Goal: Information Seeking & Learning: Learn about a topic

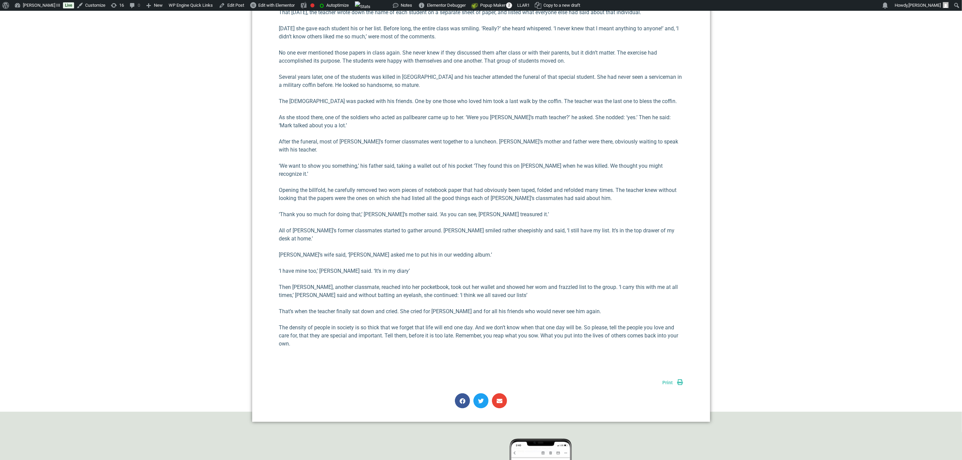
scroll to position [505, 0]
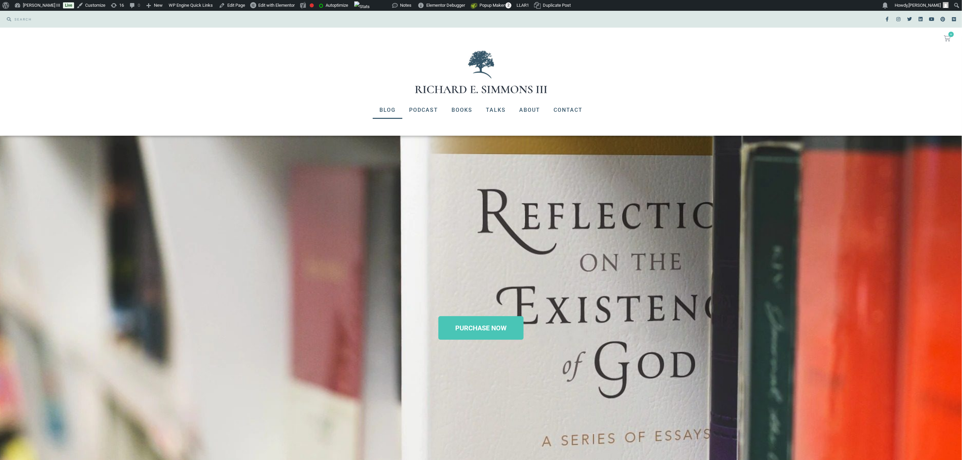
click at [393, 109] on link "Blog" at bounding box center [388, 110] width 30 height 18
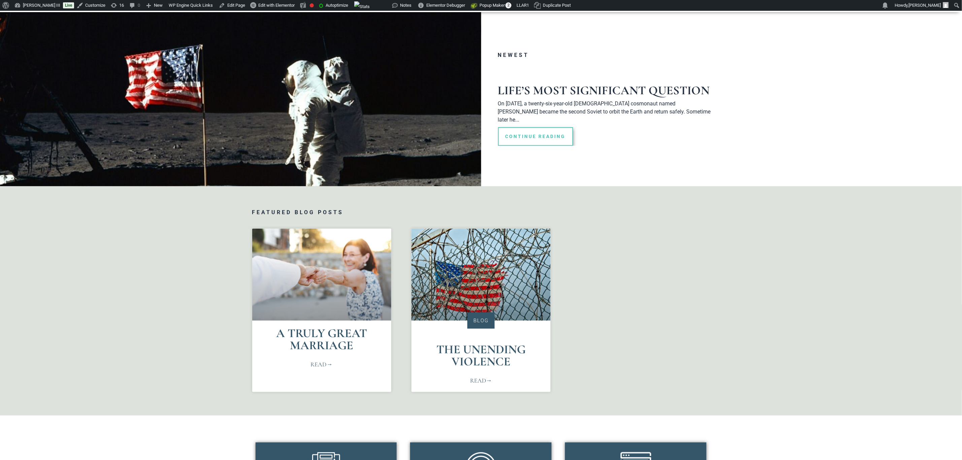
scroll to position [152, 0]
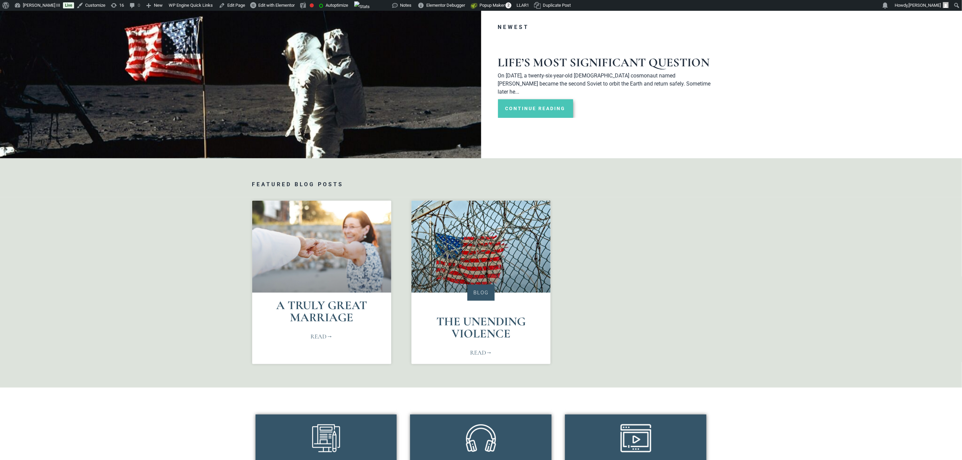
click at [535, 99] on link "Continue Reading" at bounding box center [535, 108] width 75 height 19
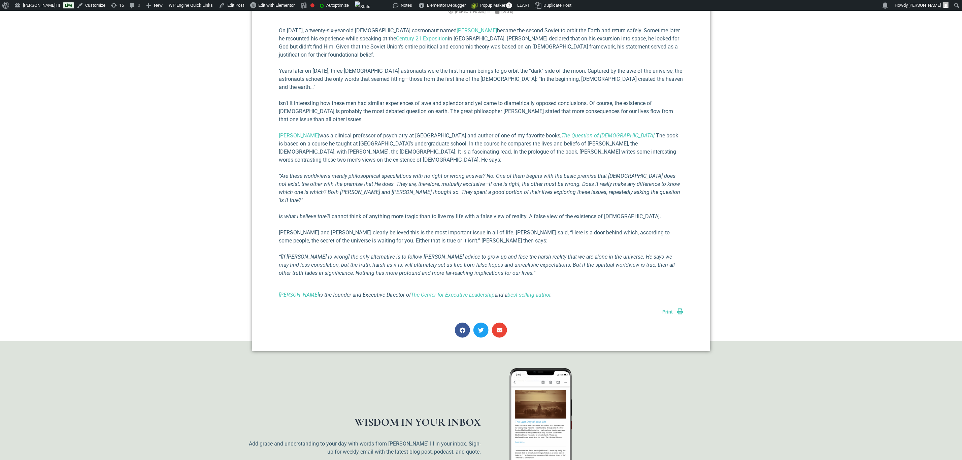
scroll to position [354, 0]
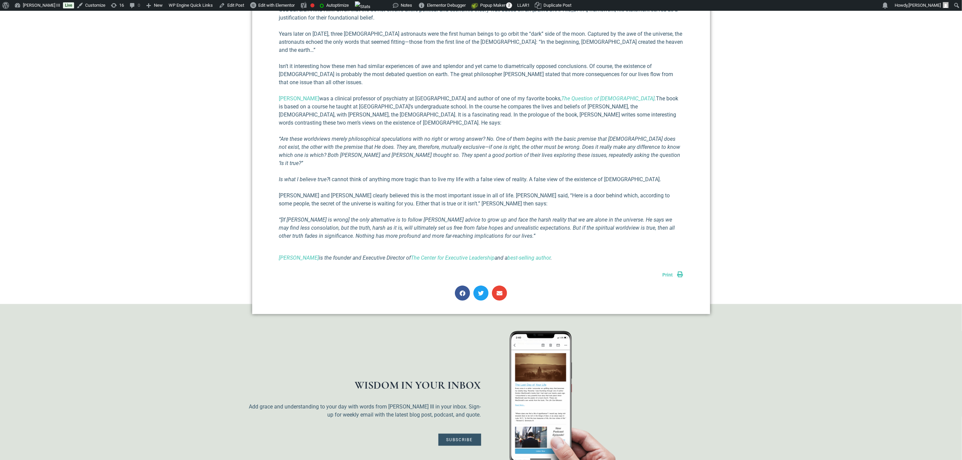
click at [375, 255] on icon "Richard E Simmons III is the founder and Executive Director of The Center for E…" at bounding box center [415, 258] width 273 height 6
copy div "Richard E Simmons III is the founder and Executive Director of The Center for E…"
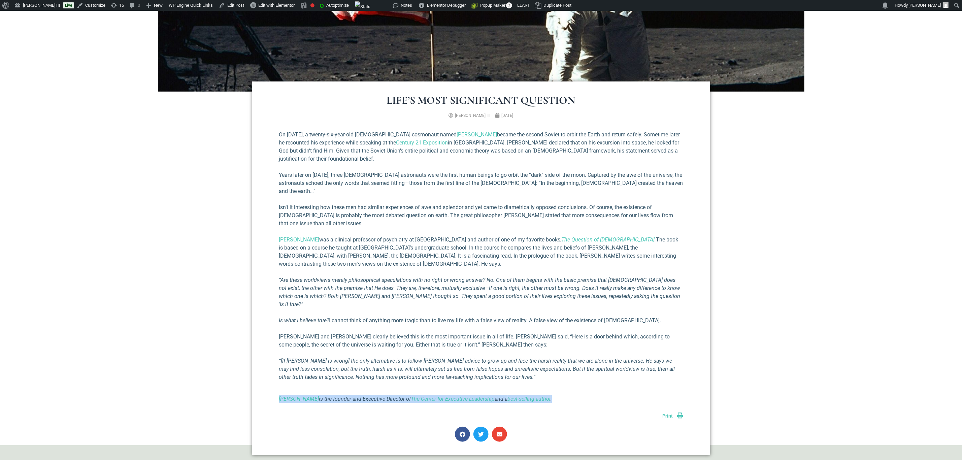
scroll to position [0, 0]
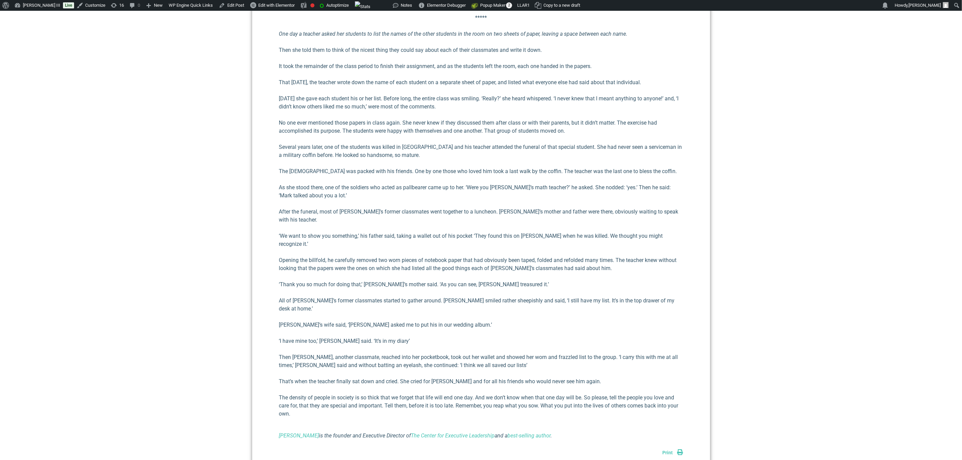
scroll to position [303, 0]
